Goal: Find specific page/section: Find specific page/section

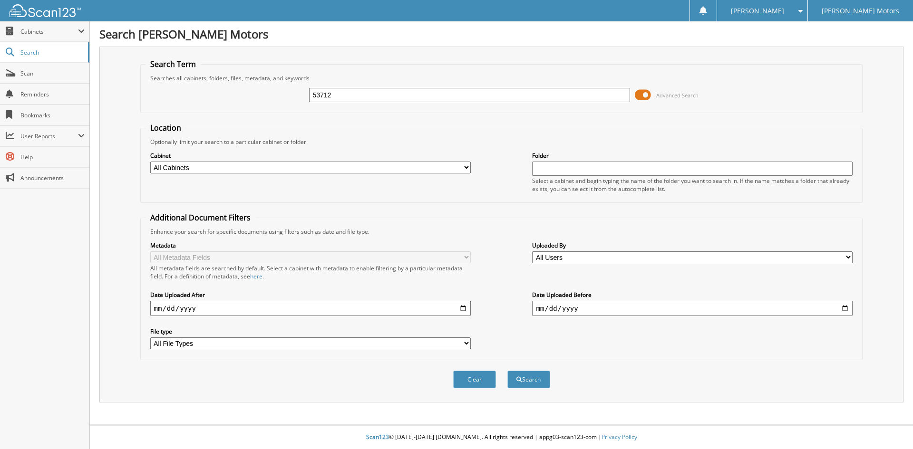
type input "53712"
click at [507, 371] on button "Search" at bounding box center [528, 380] width 43 height 18
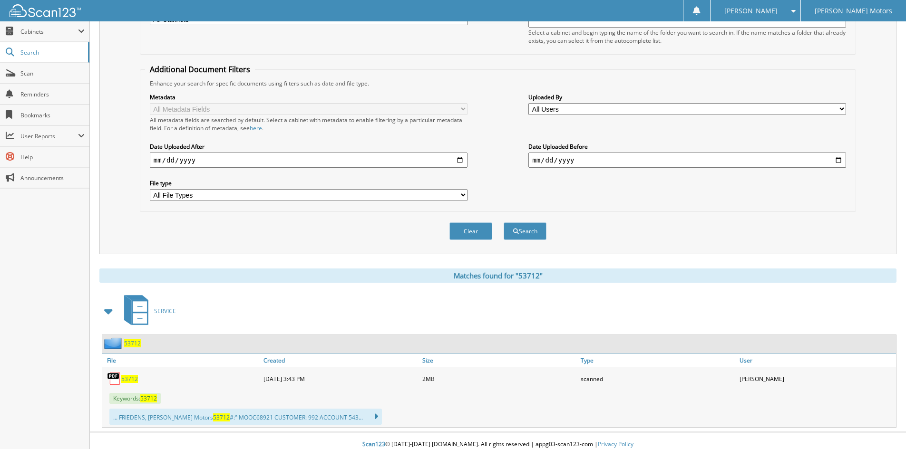
scroll to position [156, 0]
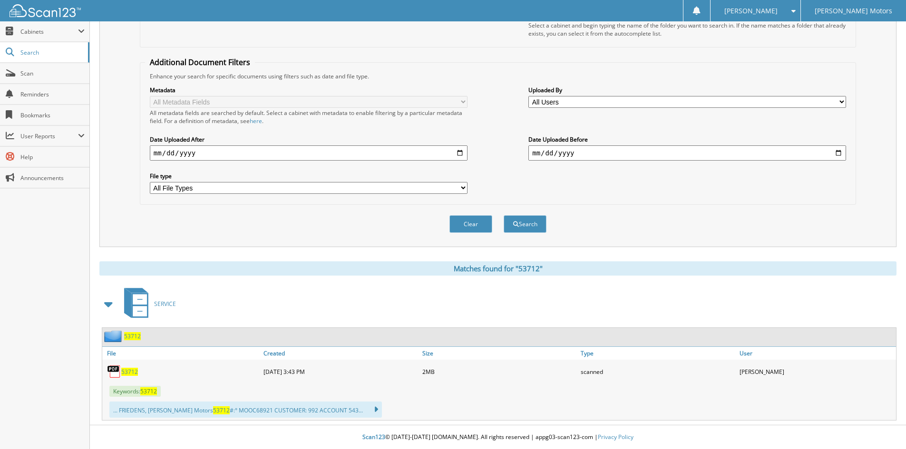
click at [126, 373] on span "53712" at bounding box center [129, 372] width 17 height 8
